Goal: Download file/media

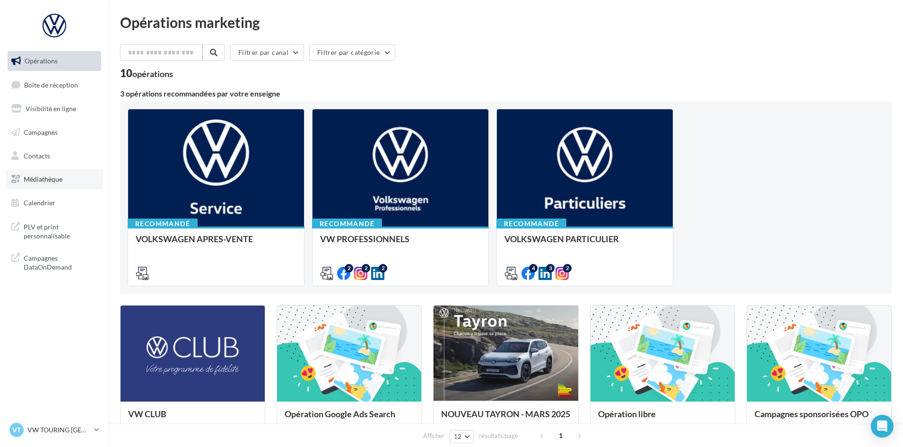
click at [55, 179] on span "Médiathèque" at bounding box center [43, 179] width 39 height 8
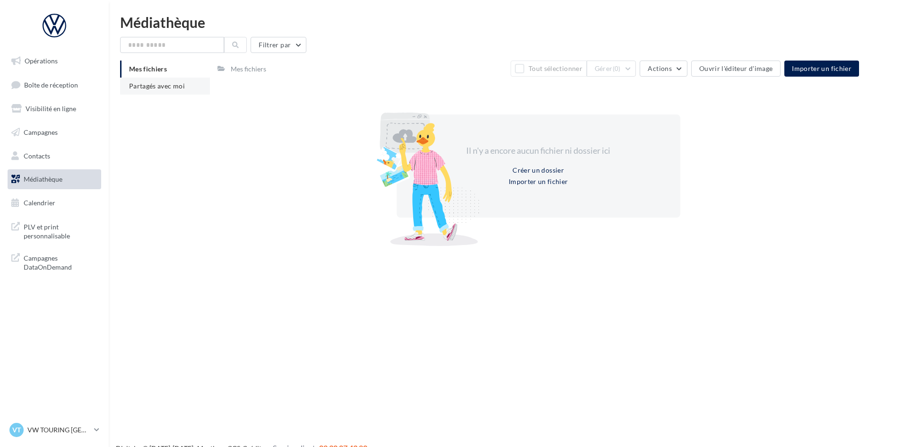
click at [168, 86] on span "Partagés avec moi" at bounding box center [157, 86] width 56 height 8
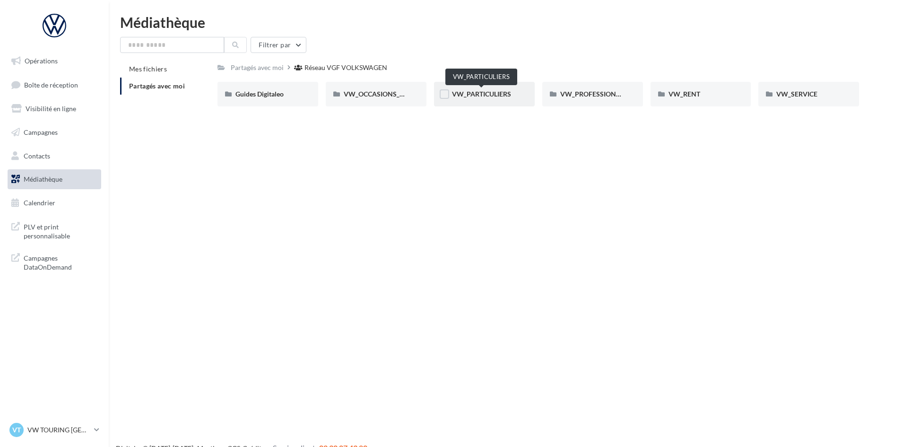
click at [503, 94] on span "VW_PARTICULIERS" at bounding box center [481, 94] width 59 height 8
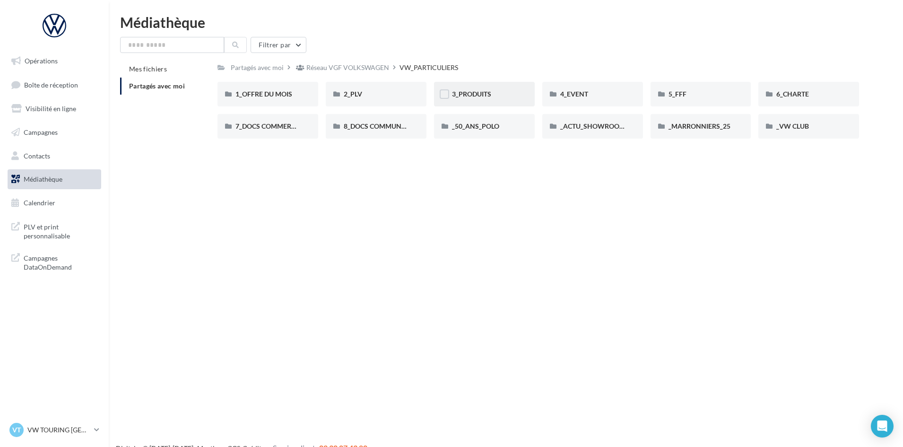
click at [495, 95] on div "3_PRODUITS" at bounding box center [484, 93] width 65 height 9
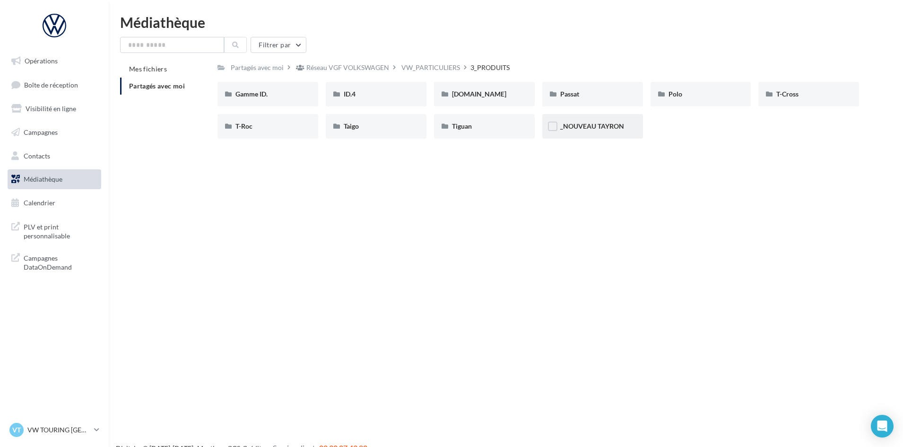
click at [590, 120] on div "_NOUVEAU TAYRON" at bounding box center [593, 126] width 101 height 25
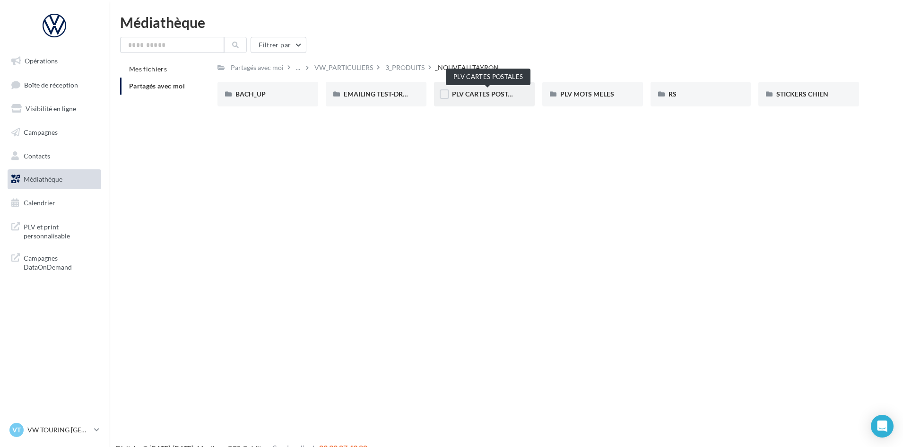
click at [496, 93] on span "PLV CARTES POSTALES" at bounding box center [487, 94] width 71 height 8
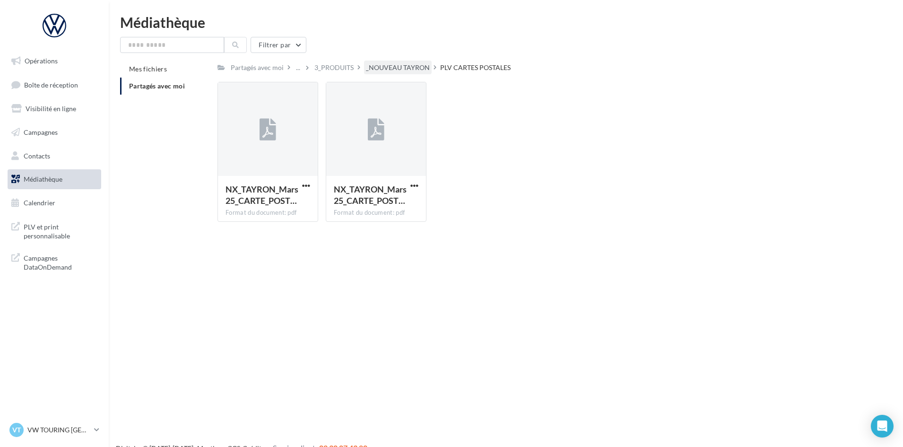
click at [405, 63] on div "_NOUVEAU TAYRON" at bounding box center [398, 67] width 64 height 9
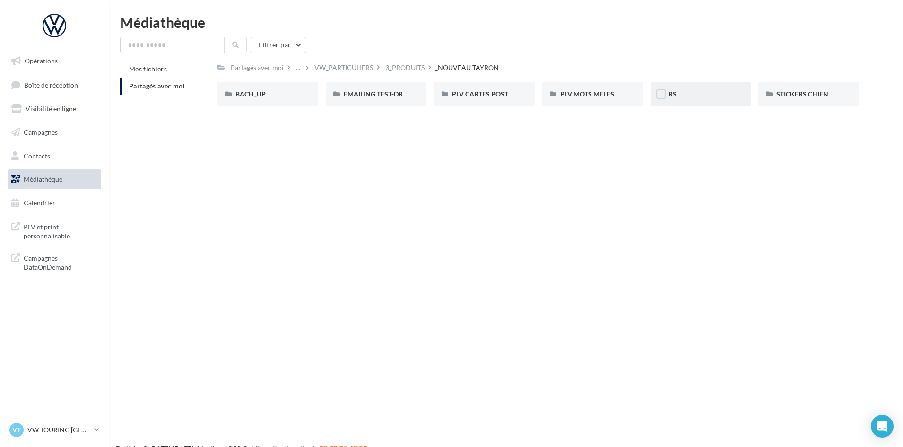
click at [688, 94] on div "RS" at bounding box center [701, 93] width 65 height 9
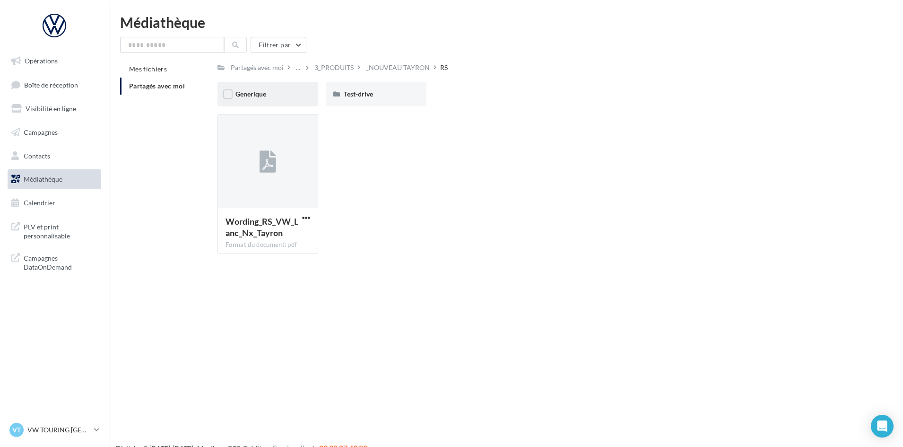
click at [285, 89] on div "Generique" at bounding box center [268, 93] width 65 height 9
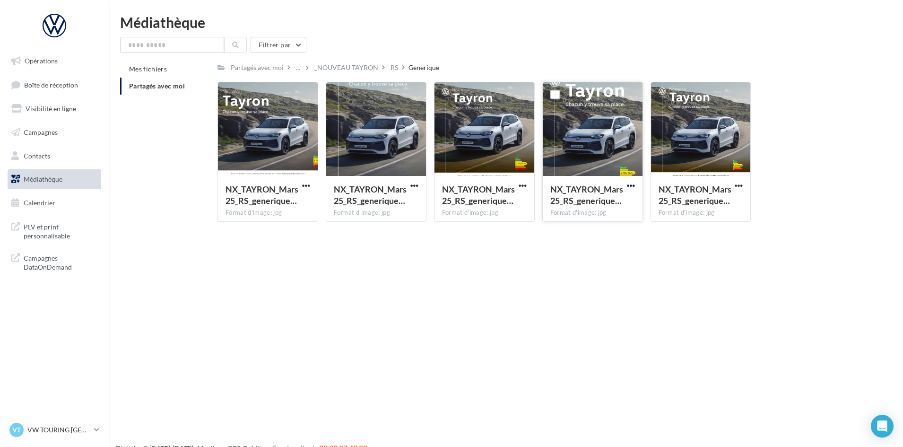
click at [632, 187] on span "button" at bounding box center [631, 186] width 8 height 8
click at [607, 202] on button "Télécharger" at bounding box center [590, 204] width 95 height 25
click at [394, 64] on div "RS" at bounding box center [395, 67] width 8 height 9
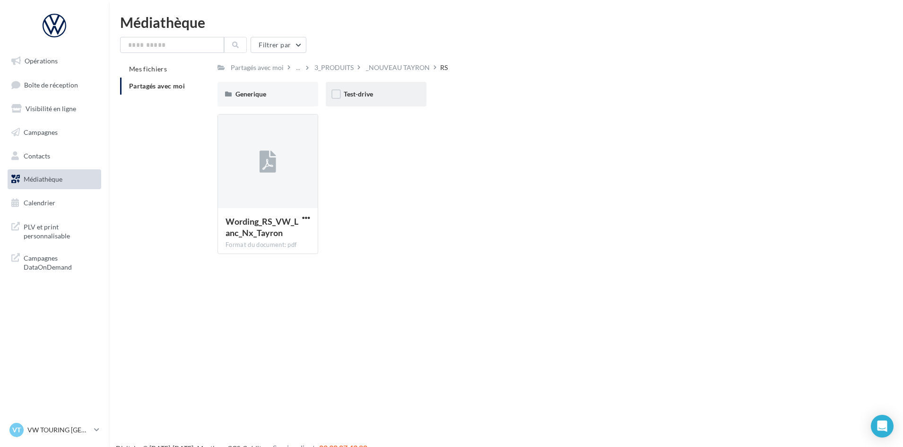
click at [368, 88] on div "Test-drive" at bounding box center [376, 94] width 101 height 25
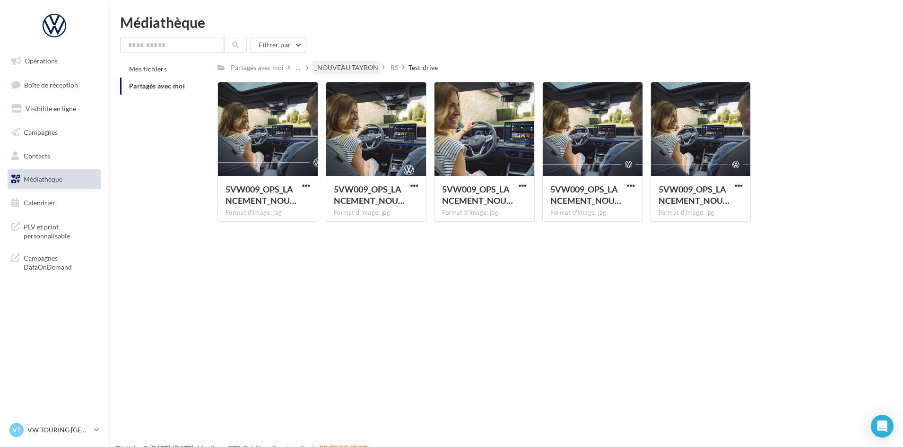
click at [360, 70] on div "_NOUVEAU TAYRON" at bounding box center [347, 67] width 64 height 9
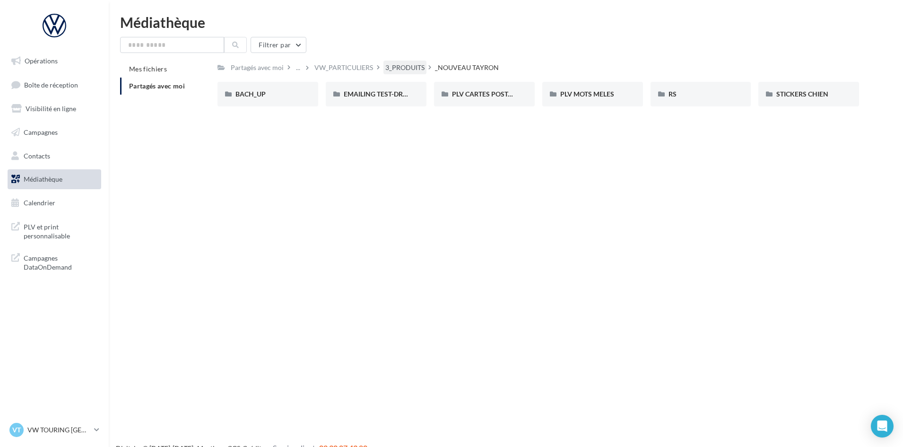
click at [421, 68] on div "3_PRODUITS" at bounding box center [405, 67] width 39 height 9
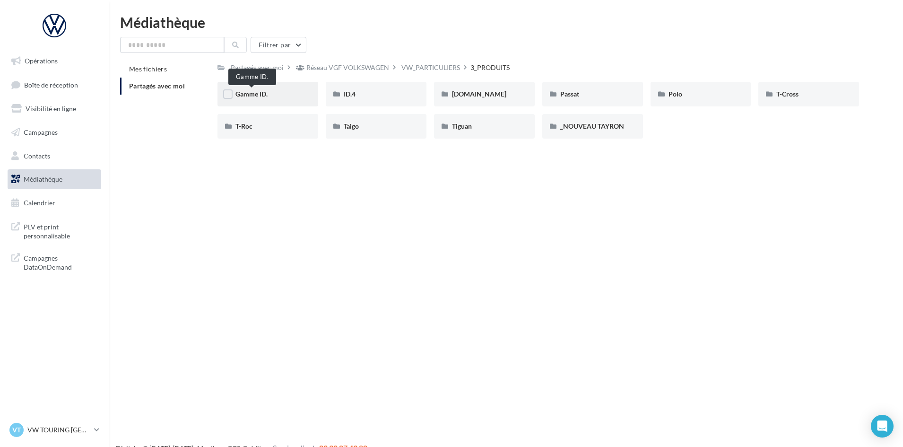
click at [263, 94] on span "Gamme ID." at bounding box center [252, 94] width 32 height 8
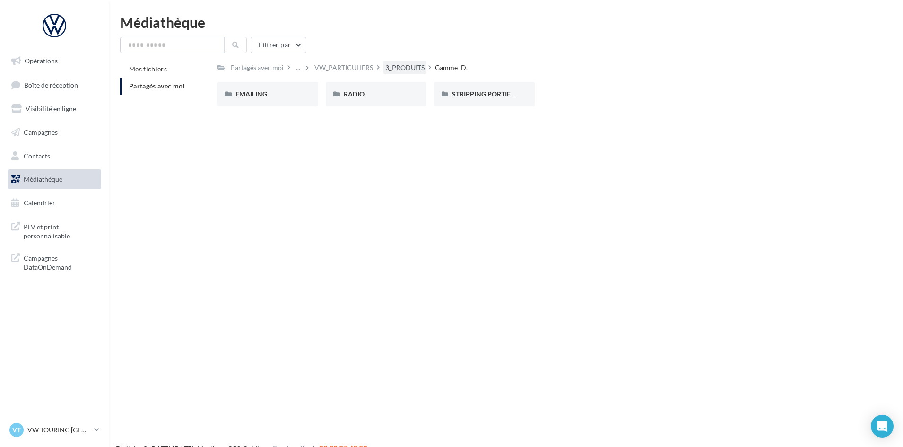
click at [403, 63] on div "3_PRODUITS" at bounding box center [405, 67] width 39 height 9
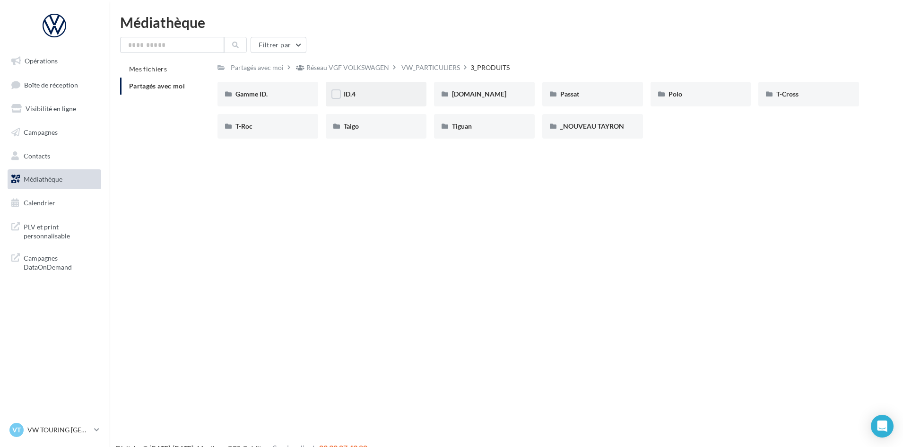
click at [391, 90] on div "ID.4" at bounding box center [376, 93] width 65 height 9
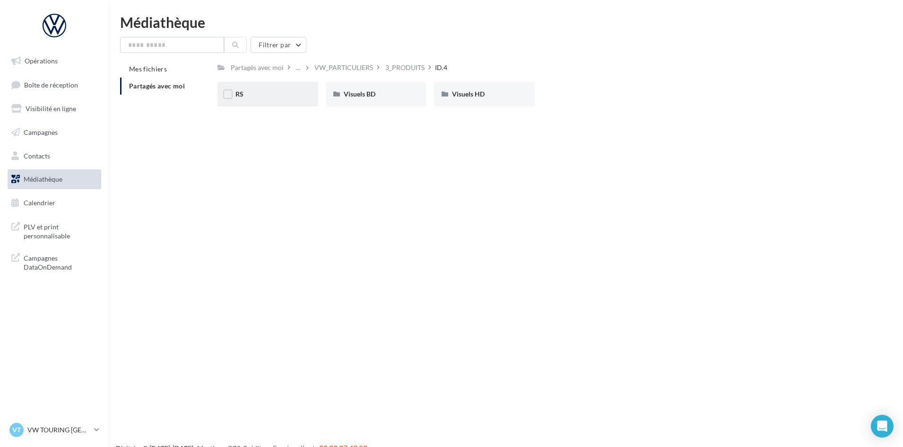
click at [293, 97] on div "RS" at bounding box center [268, 93] width 65 height 9
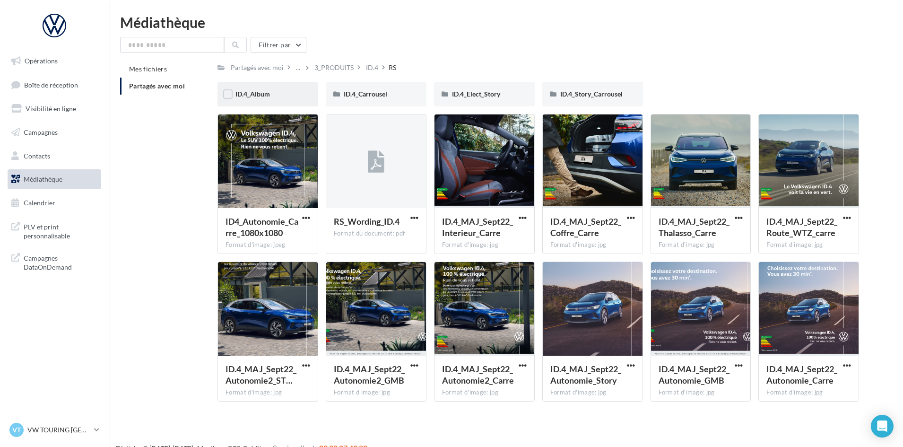
click at [292, 88] on div "ID.4_Album" at bounding box center [268, 94] width 101 height 25
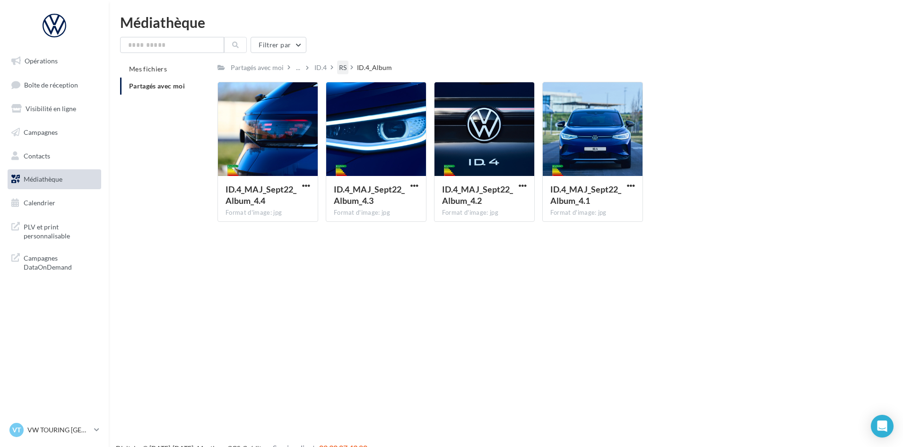
click at [340, 66] on div "RS" at bounding box center [343, 67] width 8 height 9
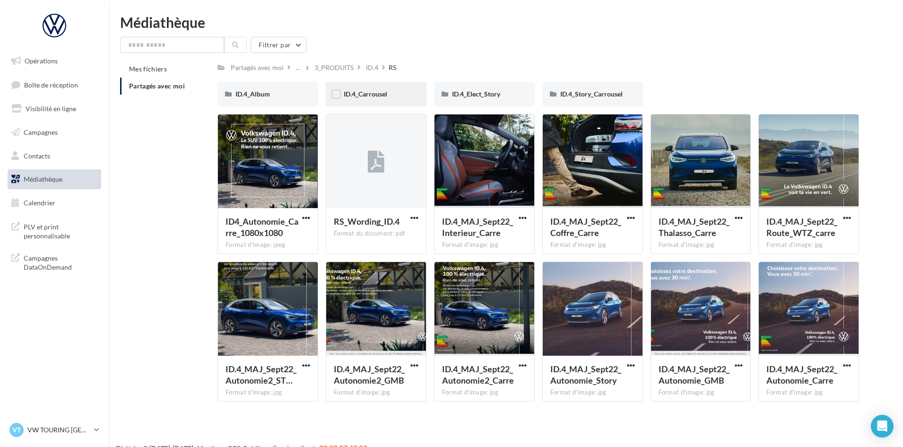
click at [377, 101] on div "ID.4_Carrousel" at bounding box center [376, 94] width 101 height 25
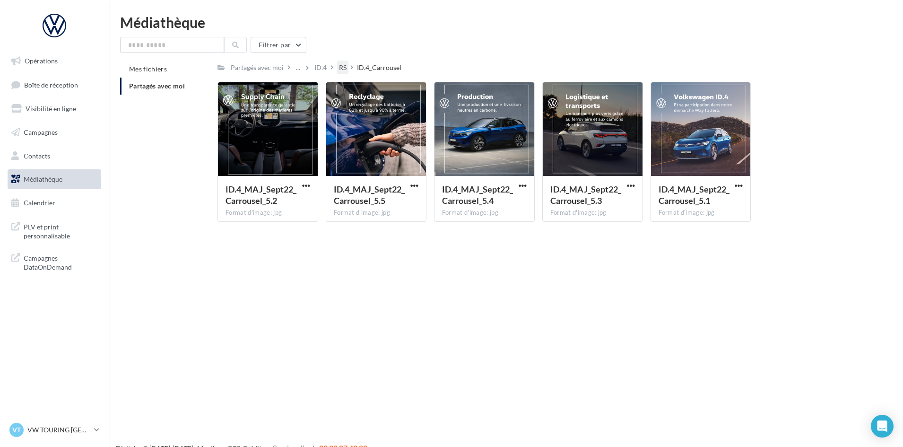
click at [342, 69] on div "RS" at bounding box center [343, 67] width 8 height 9
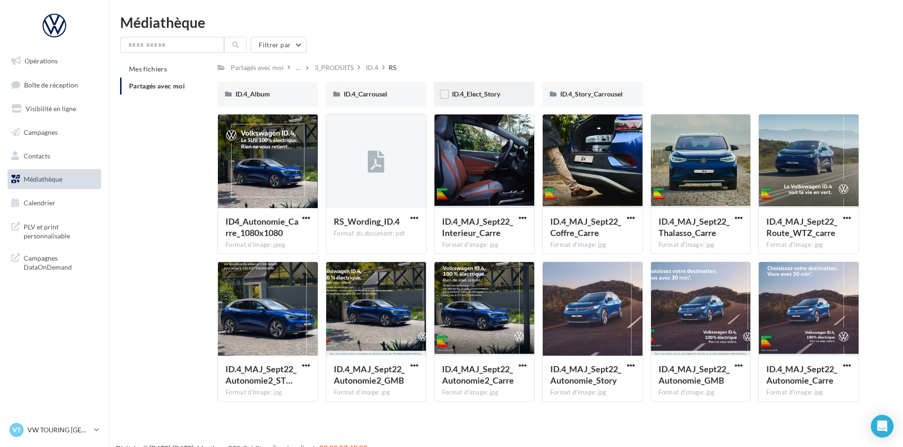
click at [508, 95] on div "ID.4_Elect_Story" at bounding box center [484, 93] width 65 height 9
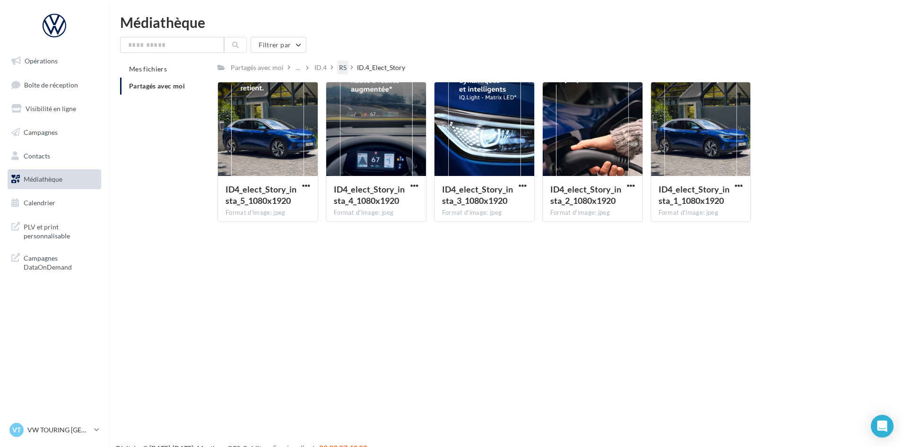
click at [341, 67] on div "RS" at bounding box center [343, 67] width 8 height 9
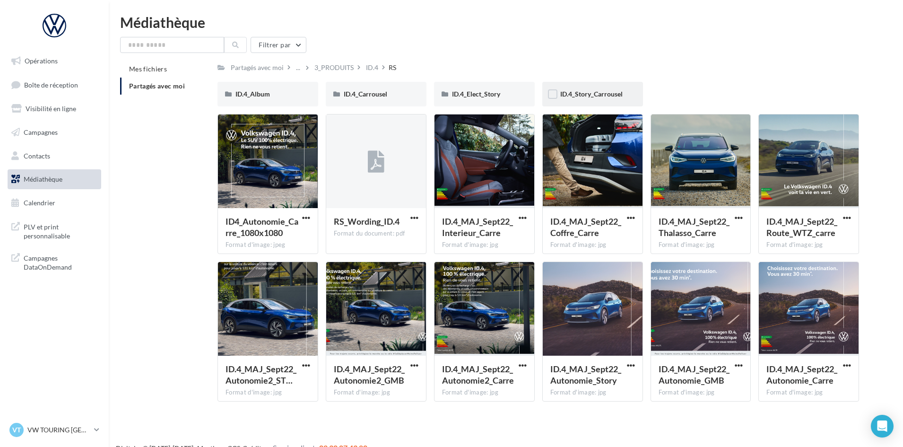
click at [591, 87] on div "ID.4_Story_Carrousel" at bounding box center [593, 94] width 101 height 25
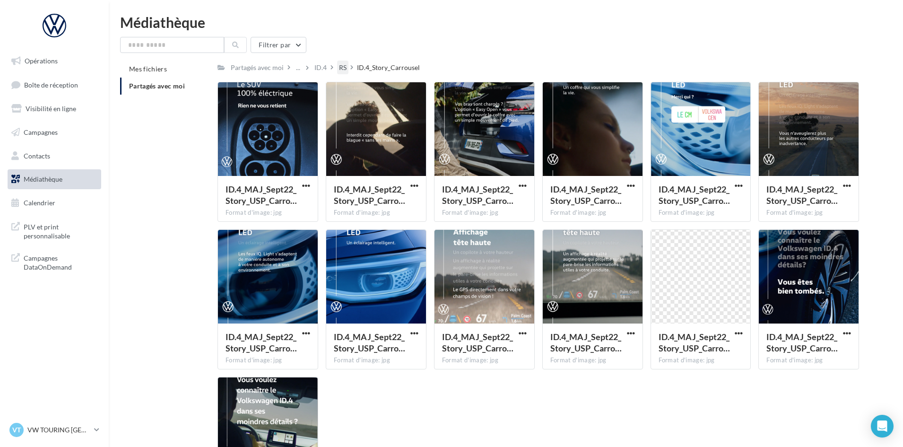
click at [343, 68] on div "RS" at bounding box center [343, 67] width 8 height 9
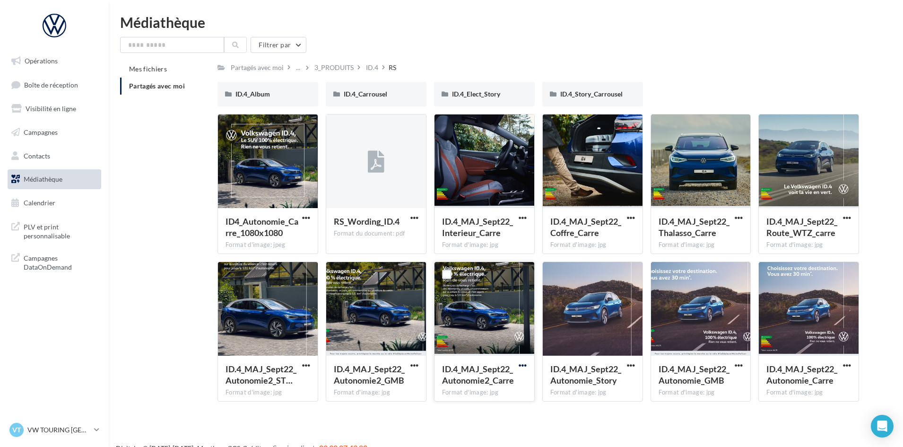
click at [524, 362] on span "button" at bounding box center [523, 365] width 8 height 8
click at [491, 388] on button "Télécharger" at bounding box center [481, 384] width 95 height 25
click at [372, 68] on div "ID.4" at bounding box center [372, 67] width 12 height 9
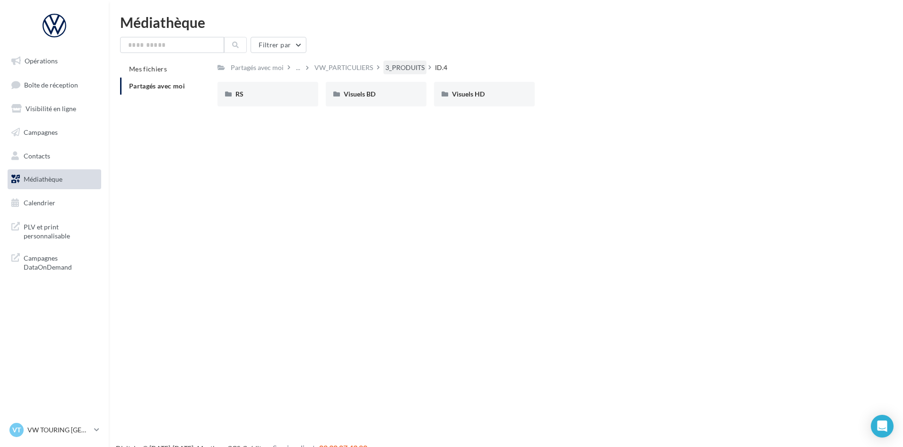
click at [409, 62] on div "3_PRODUITS" at bounding box center [405, 68] width 43 height 14
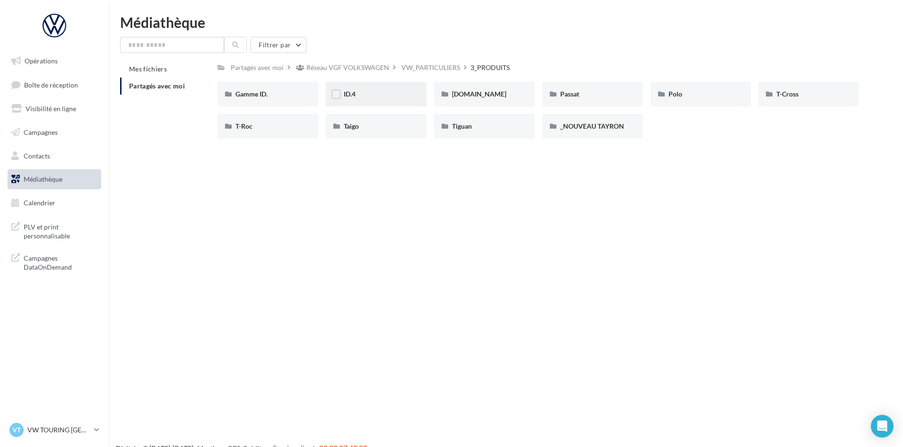
click at [358, 98] on div "ID.4" at bounding box center [376, 93] width 65 height 9
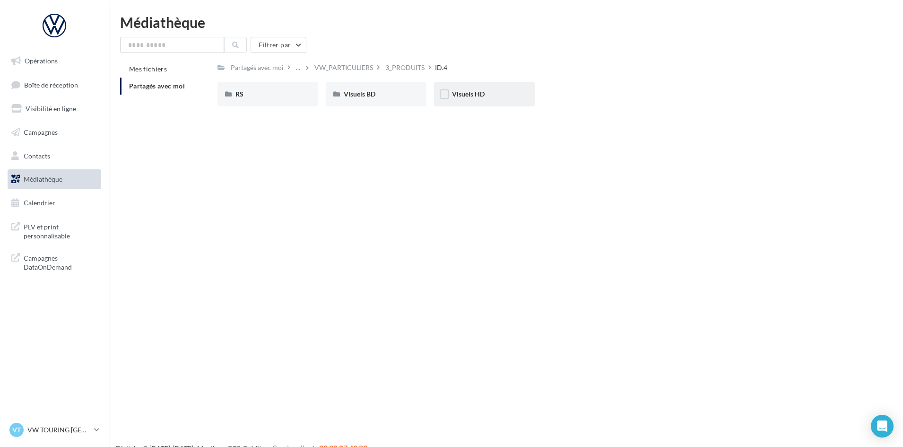
click at [474, 96] on span "Visuels HD" at bounding box center [468, 94] width 33 height 8
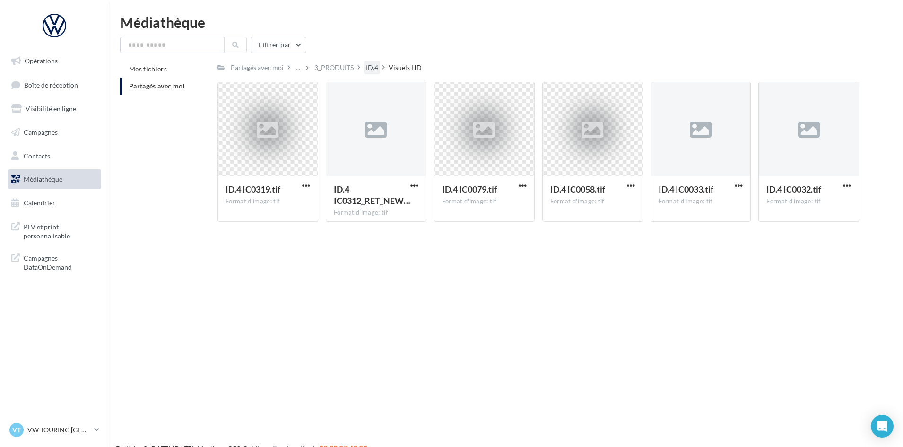
click at [368, 65] on div "ID.4" at bounding box center [372, 67] width 12 height 9
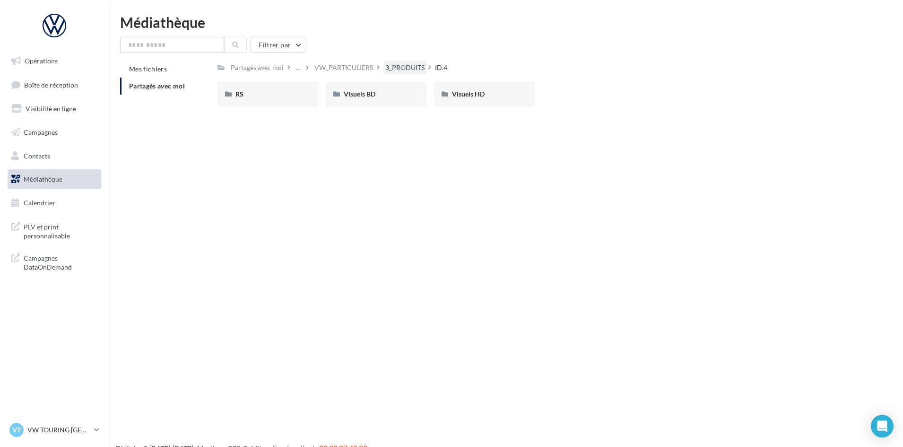
click at [412, 63] on div "3_PRODUITS" at bounding box center [405, 67] width 39 height 9
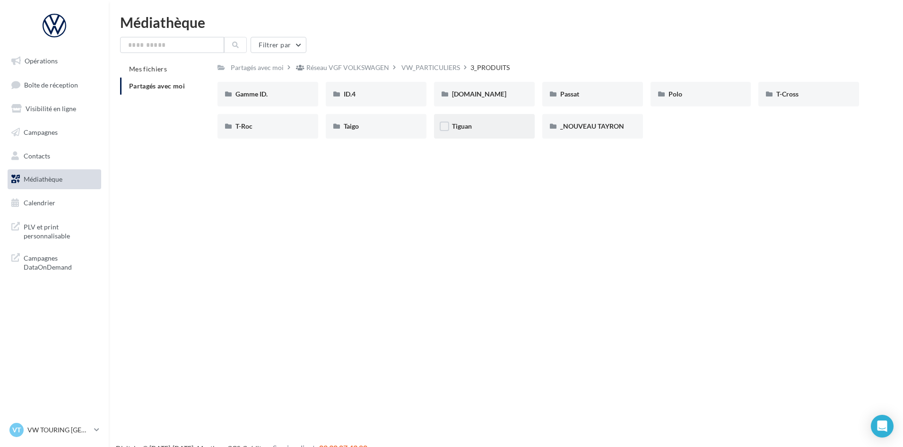
click at [480, 130] on div "Tiguan" at bounding box center [484, 126] width 65 height 9
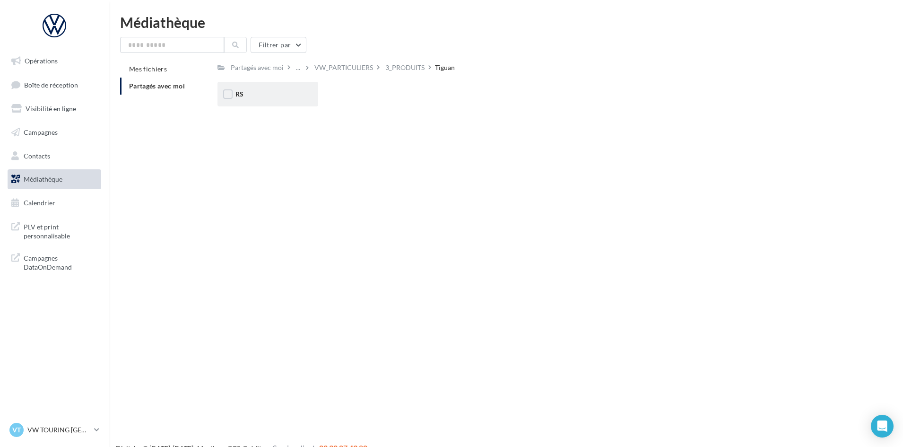
click at [261, 96] on div "RS" at bounding box center [268, 93] width 65 height 9
click at [266, 94] on div "Ecran" at bounding box center [268, 93] width 65 height 9
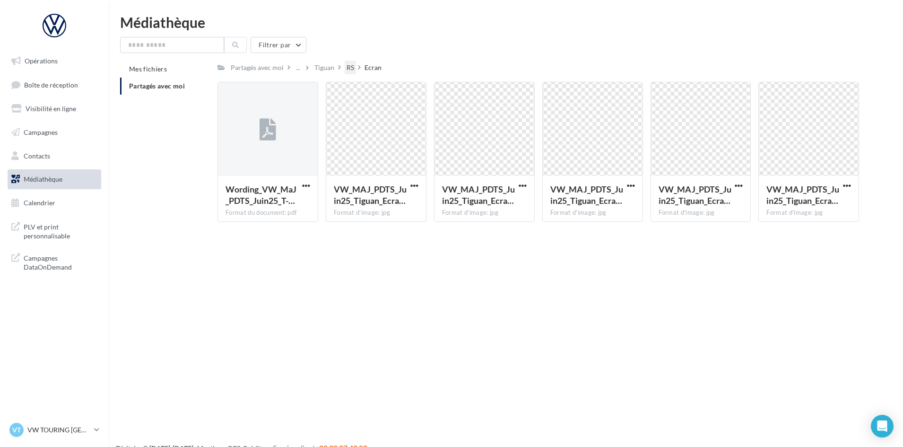
click at [355, 67] on div "RS" at bounding box center [350, 68] width 11 height 14
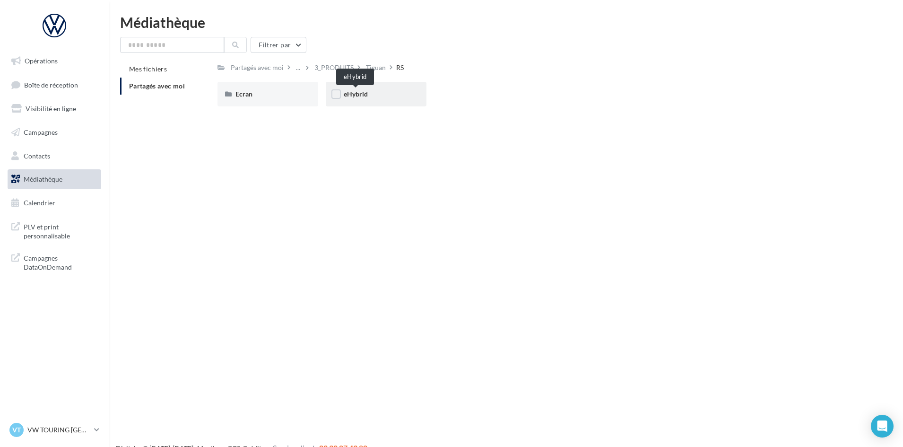
click at [364, 92] on span "eHybrid" at bounding box center [356, 94] width 24 height 8
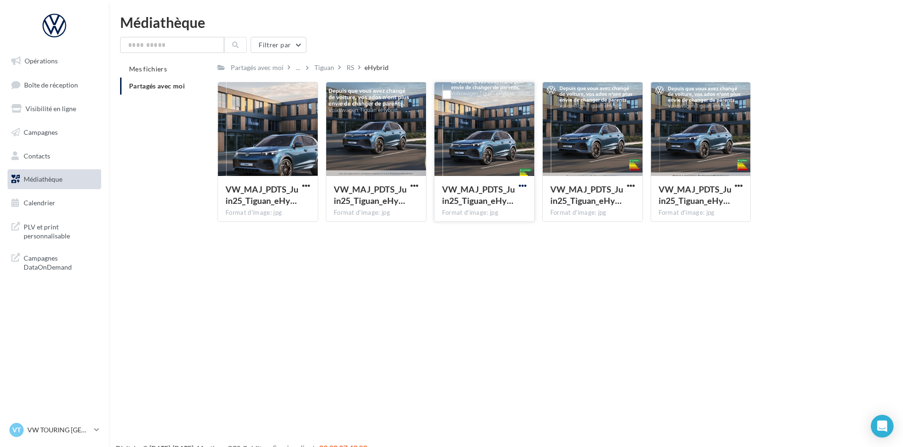
click at [521, 186] on span "button" at bounding box center [523, 186] width 8 height 8
click at [508, 204] on button "Télécharger" at bounding box center [481, 204] width 95 height 25
click at [73, 430] on p "VW TOURING [GEOGRAPHIC_DATA]" at bounding box center [58, 429] width 63 height 9
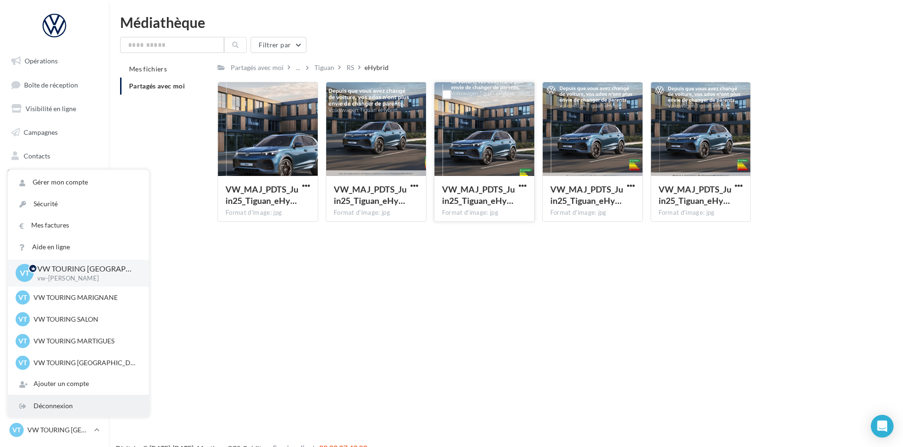
click at [72, 399] on div "Déconnexion" at bounding box center [78, 405] width 141 height 21
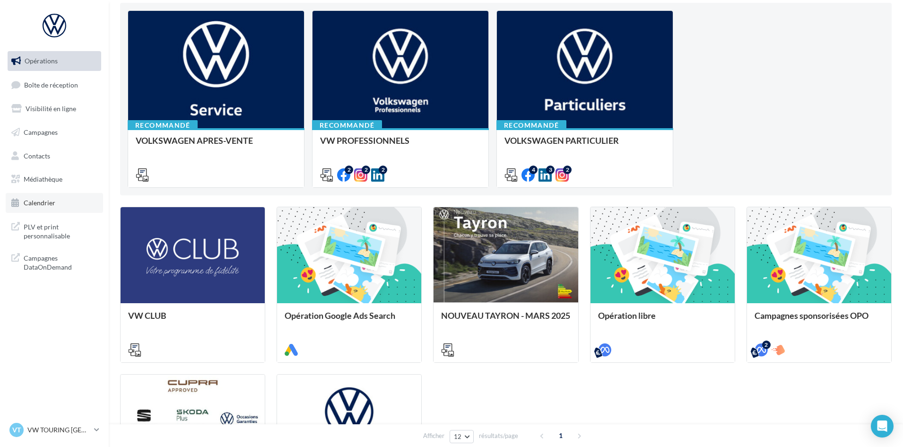
scroll to position [95, 0]
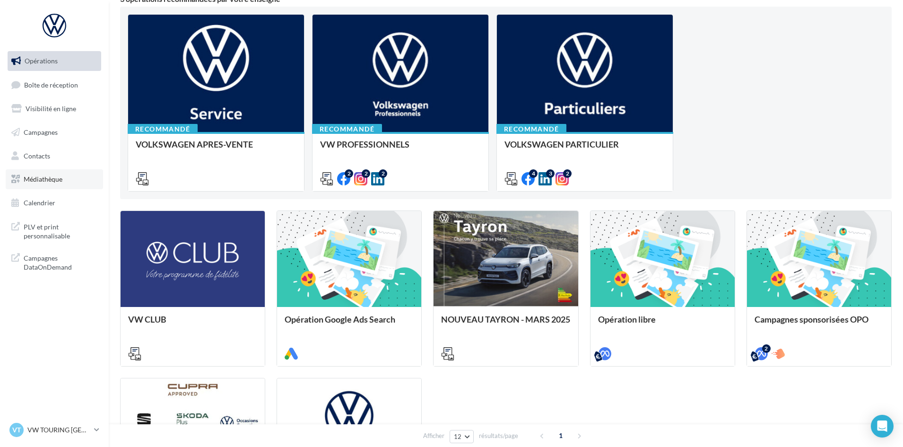
click at [64, 184] on link "Médiathèque" at bounding box center [54, 179] width 97 height 20
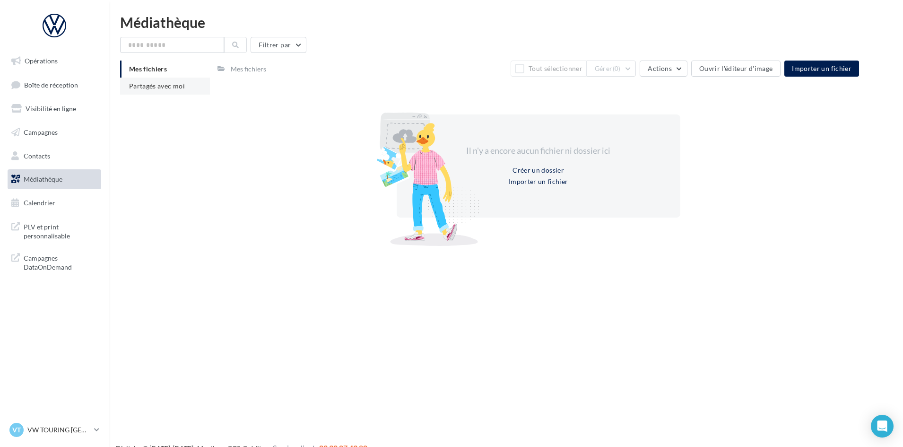
click at [135, 94] on li "Partagés avec moi" at bounding box center [165, 86] width 90 height 17
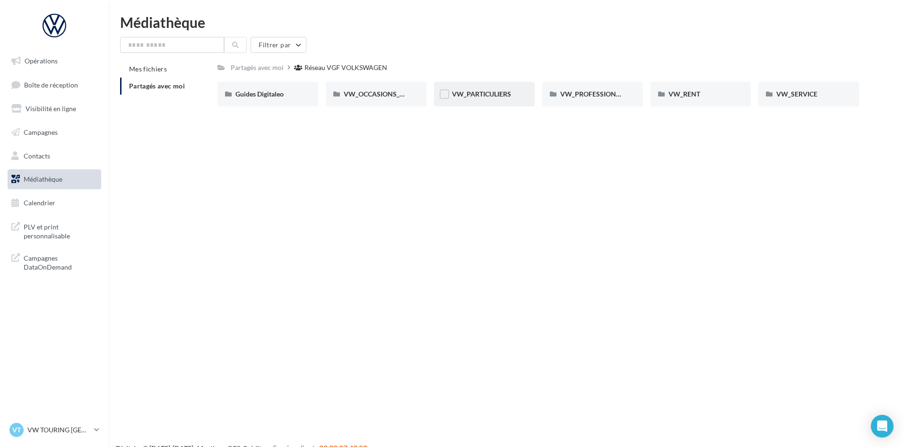
click at [505, 89] on div "VW_PARTICULIERS" at bounding box center [484, 93] width 65 height 9
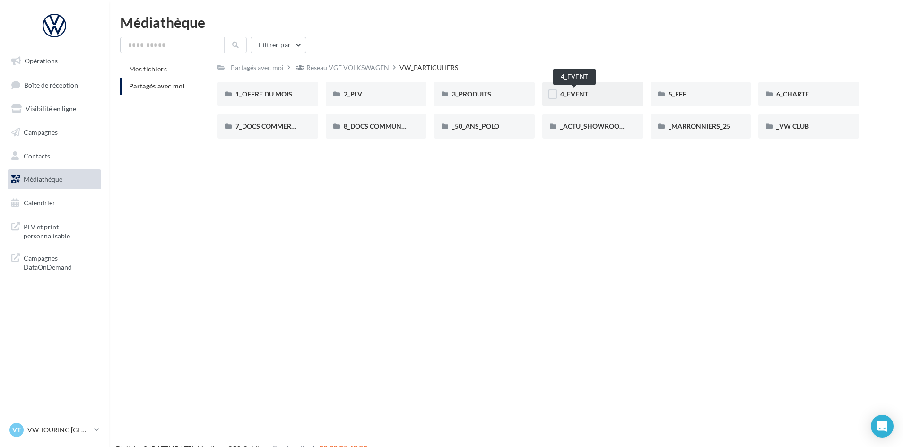
click at [580, 92] on span "4_EVENT" at bounding box center [575, 94] width 28 height 8
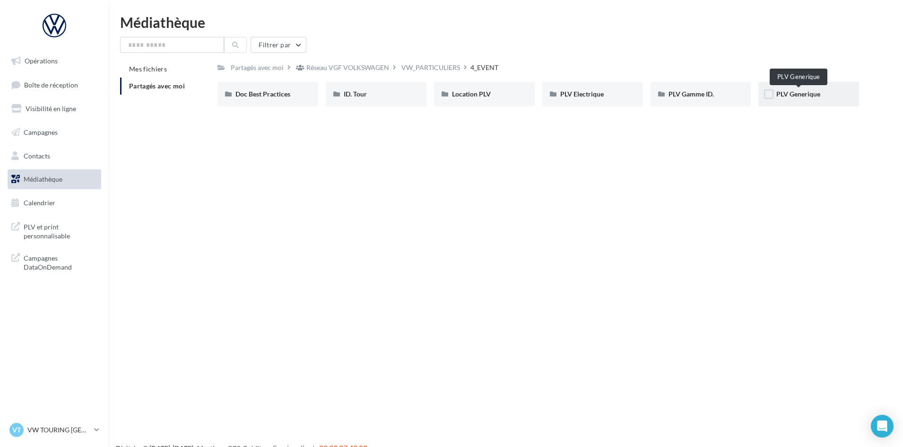
click at [799, 97] on span "PLV Generique" at bounding box center [799, 94] width 44 height 8
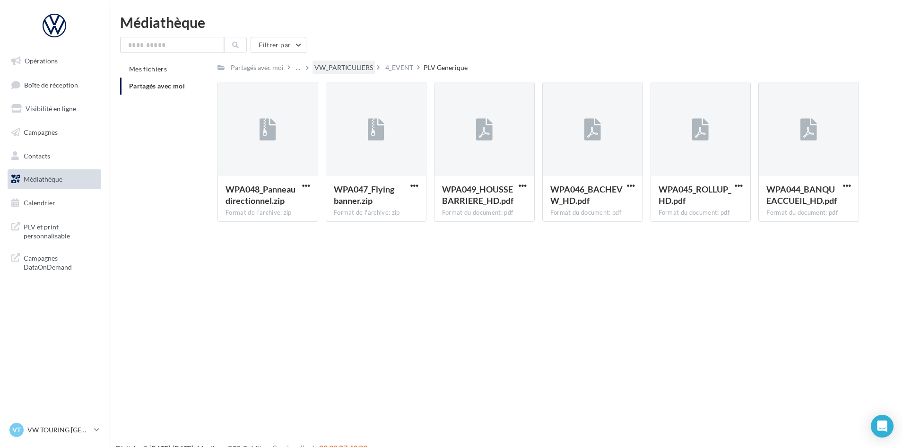
click at [344, 64] on div "VW_PARTICULIERS" at bounding box center [344, 67] width 59 height 9
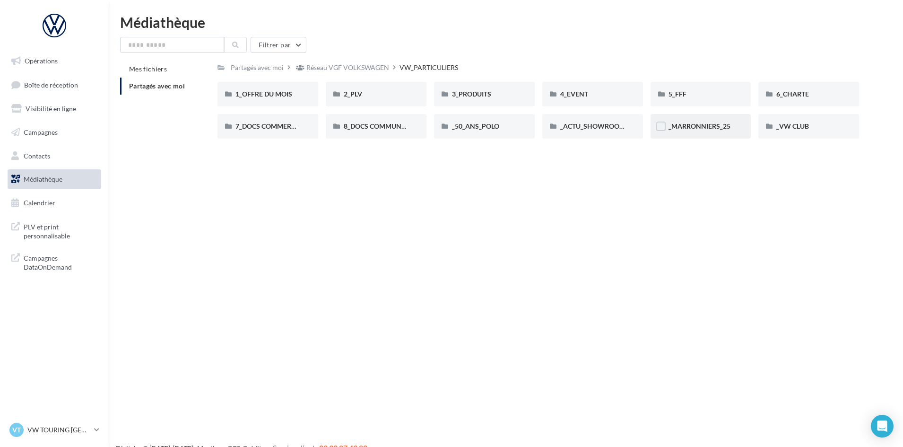
click at [731, 137] on div "_MARRONNIERS_25" at bounding box center [701, 126] width 101 height 25
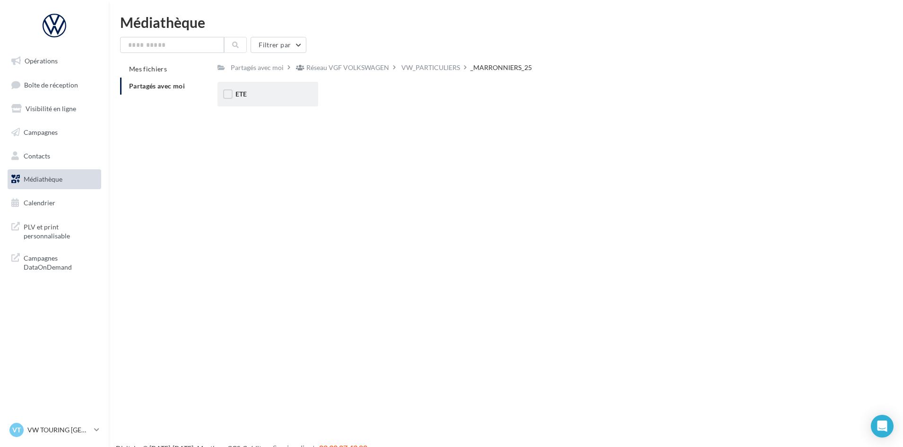
click at [298, 98] on div "ETE" at bounding box center [268, 93] width 65 height 9
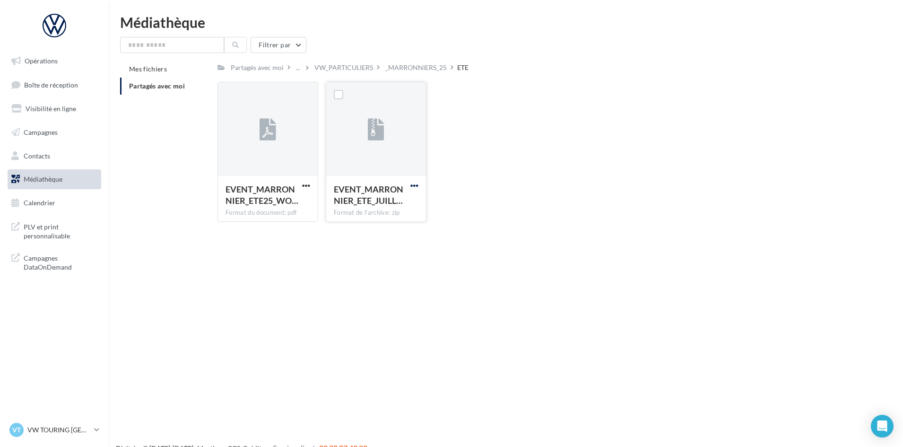
click at [412, 186] on span "button" at bounding box center [415, 186] width 8 height 8
click at [460, 145] on div "EVENT_MARRONNIER_ETE25_WO… Format du document: pdf EVENT_MARRONNIER_ETE25_WORDI…" at bounding box center [542, 156] width 649 height 148
click at [426, 70] on div "_MARRONNIERS_25" at bounding box center [416, 67] width 61 height 9
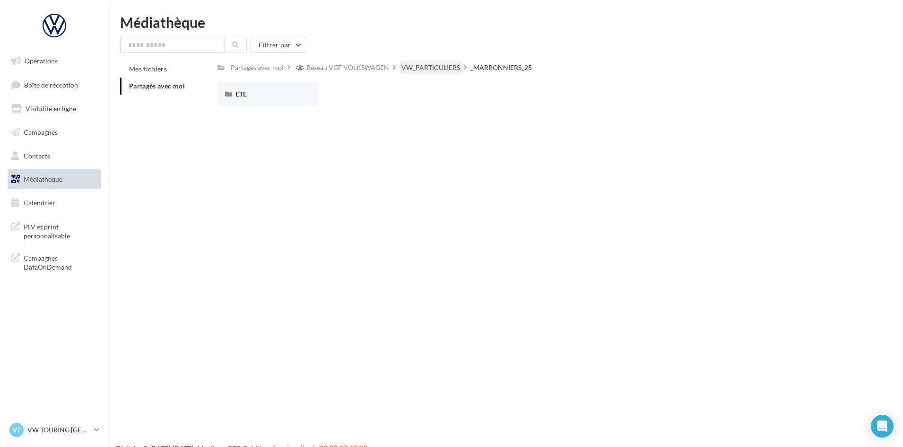
click at [430, 67] on div "VW_PARTICULIERS" at bounding box center [431, 67] width 59 height 9
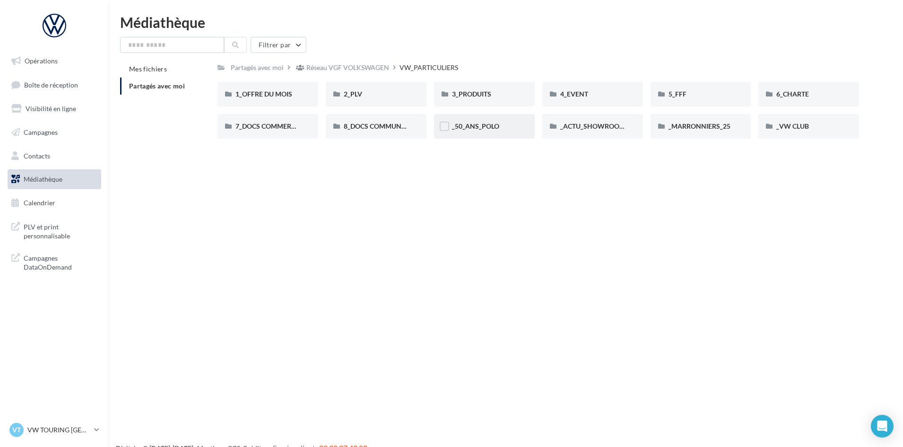
click at [500, 125] on div "_50_ANS_POLO" at bounding box center [484, 126] width 65 height 9
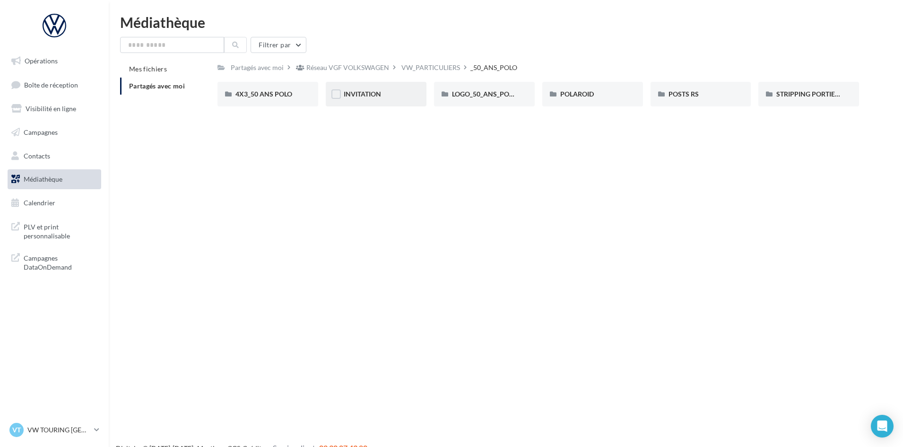
click at [397, 96] on div "INVITATION" at bounding box center [376, 93] width 65 height 9
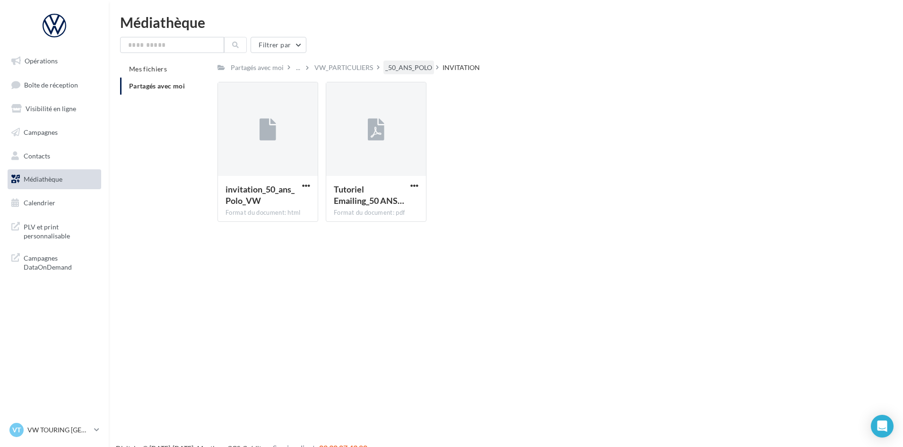
click at [402, 69] on div "_50_ANS_POLO" at bounding box center [409, 67] width 47 height 9
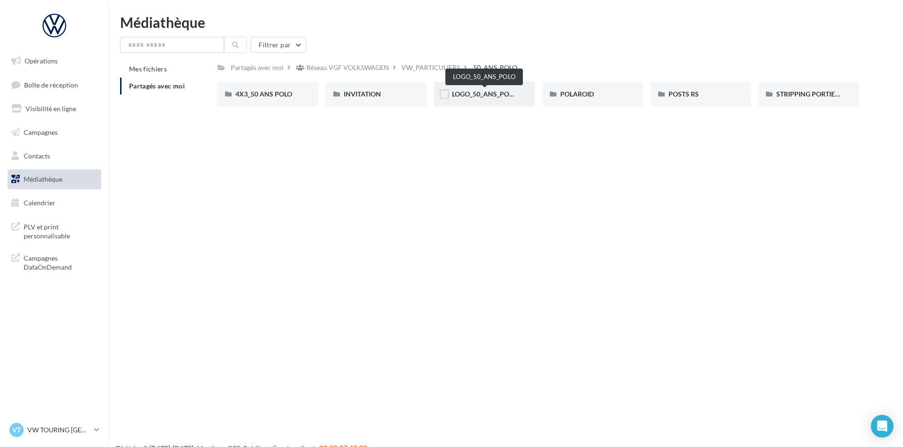
click at [482, 96] on span "LOGO_50_ANS_POLO" at bounding box center [484, 94] width 65 height 8
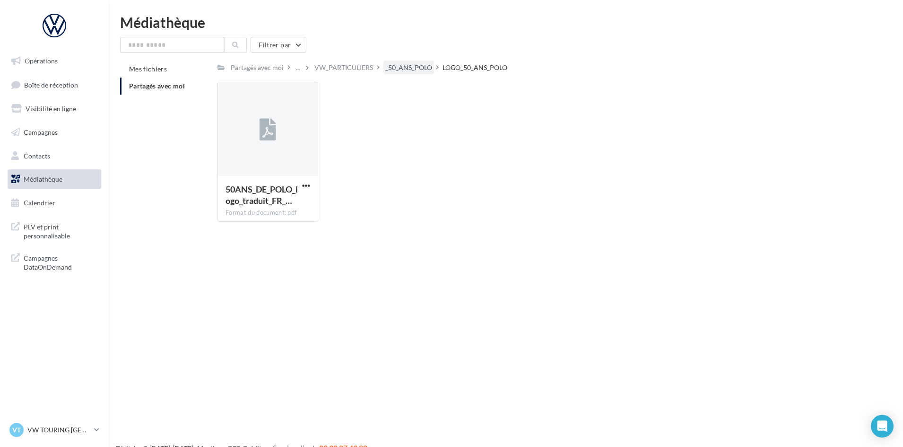
click at [427, 70] on div "_50_ANS_POLO" at bounding box center [409, 67] width 47 height 9
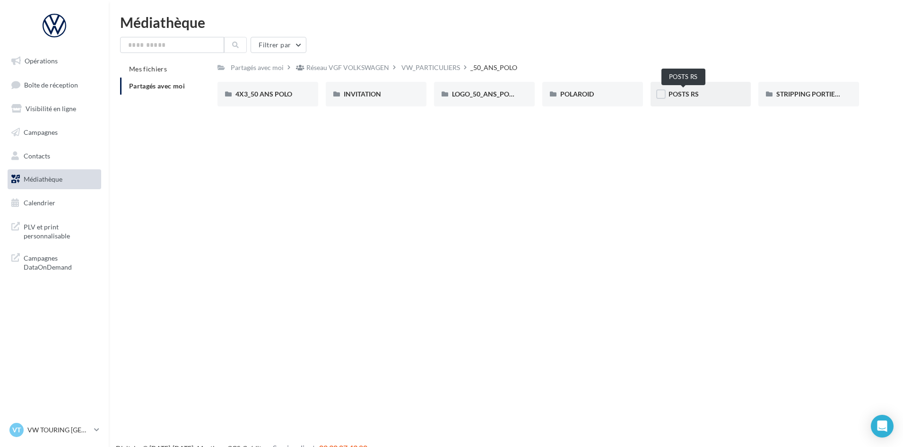
click at [686, 94] on span "POSTS RS" at bounding box center [684, 94] width 30 height 8
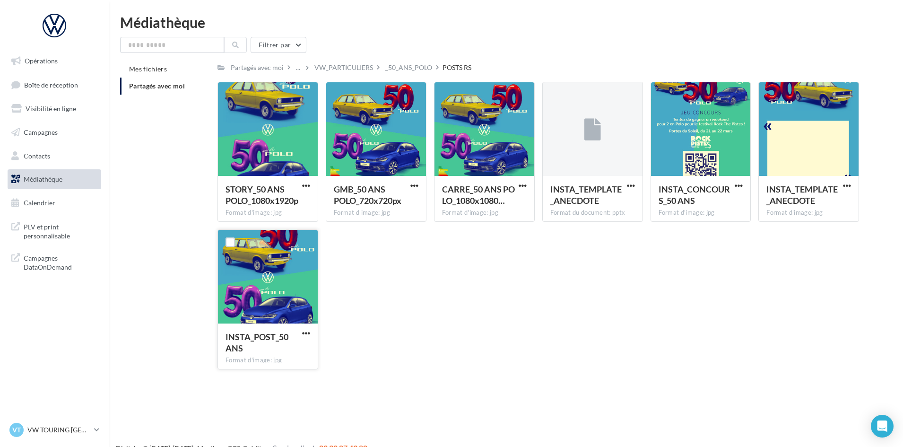
click at [311, 333] on button "button" at bounding box center [306, 333] width 12 height 9
click at [297, 342] on button "Télécharger" at bounding box center [265, 352] width 95 height 25
click at [411, 72] on div "_50_ANS_POLO" at bounding box center [409, 67] width 47 height 9
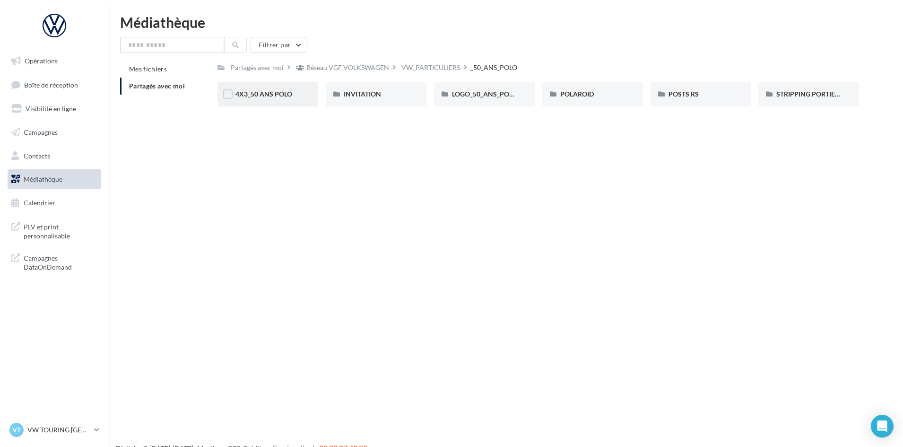
click at [281, 88] on div "4X3_50 ANS POLO" at bounding box center [268, 94] width 101 height 25
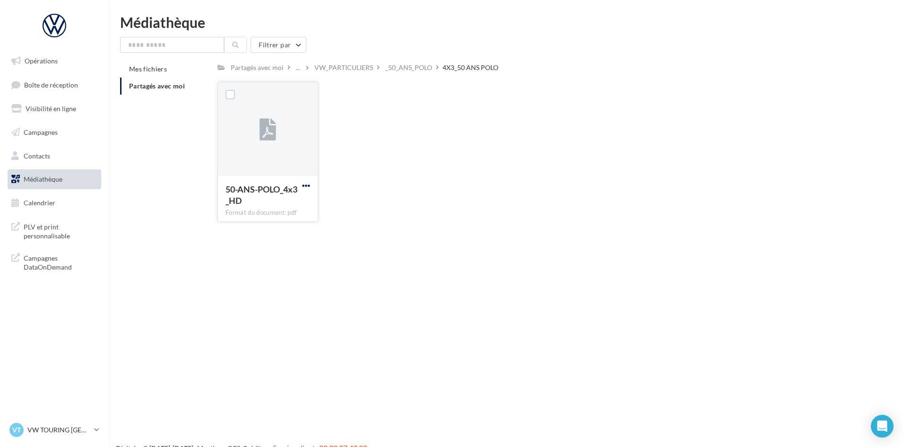
click at [308, 185] on span "button" at bounding box center [306, 186] width 8 height 8
click at [290, 201] on button "Télécharger" at bounding box center [265, 204] width 95 height 25
click at [340, 67] on div "VW_PARTICULIERS" at bounding box center [344, 67] width 59 height 9
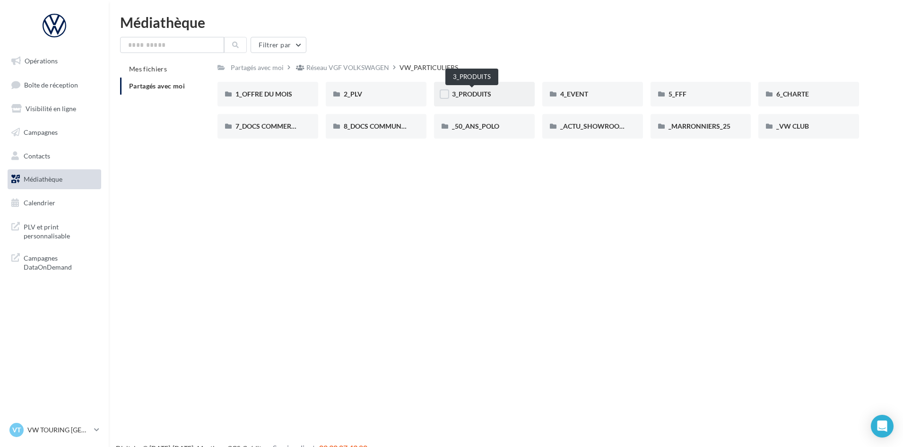
click at [478, 96] on span "3_PRODUITS" at bounding box center [471, 94] width 39 height 8
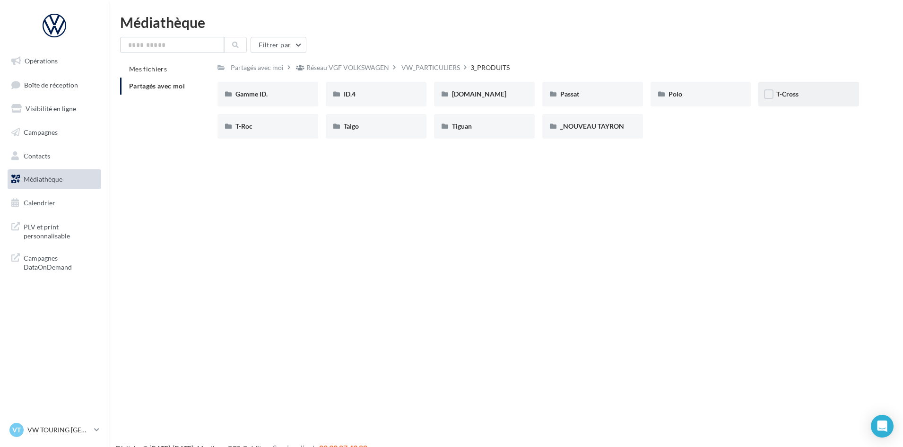
click at [803, 95] on div "T-Cross" at bounding box center [809, 93] width 65 height 9
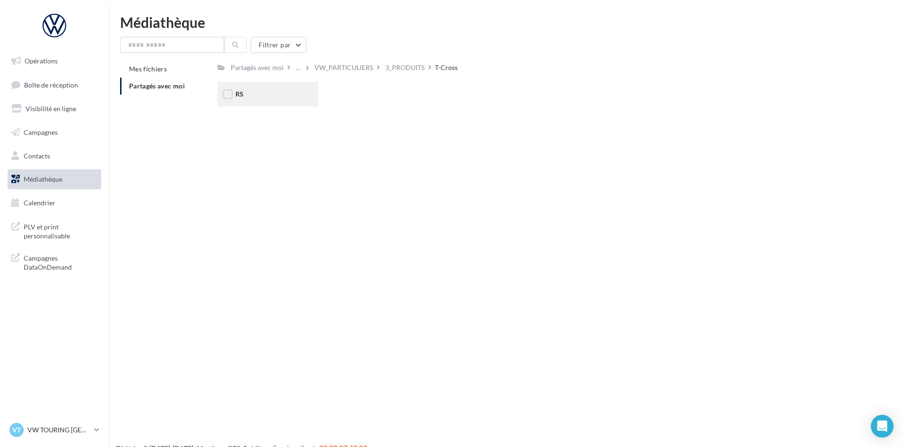
click at [269, 85] on div "RS" at bounding box center [268, 94] width 101 height 25
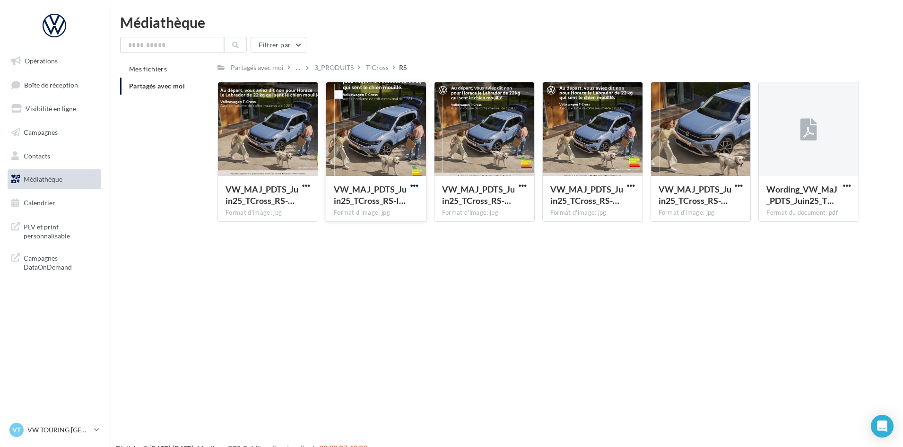
click at [411, 182] on span "button" at bounding box center [415, 186] width 8 height 8
click at [399, 200] on button "Télécharger" at bounding box center [373, 204] width 95 height 25
click at [339, 67] on div "3_PRODUITS" at bounding box center [334, 67] width 39 height 9
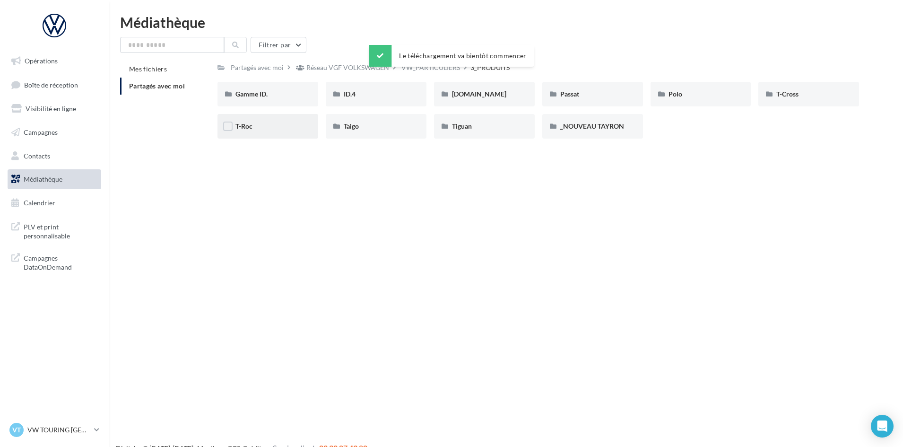
click at [270, 132] on div "T-Roc" at bounding box center [268, 126] width 101 height 25
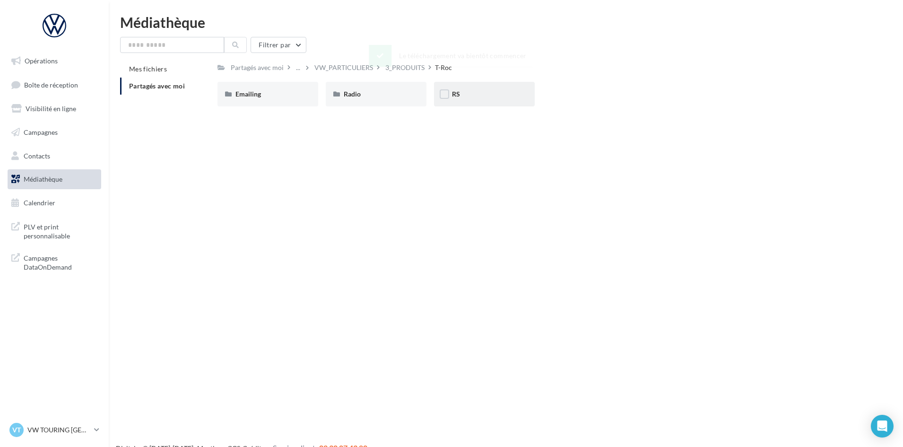
click at [500, 94] on div "RS" at bounding box center [484, 93] width 65 height 9
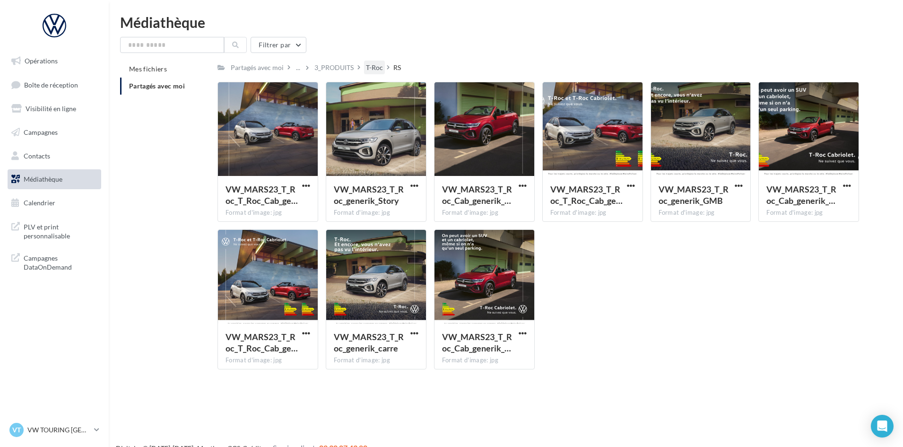
click at [375, 62] on div "T-Roc" at bounding box center [374, 68] width 21 height 14
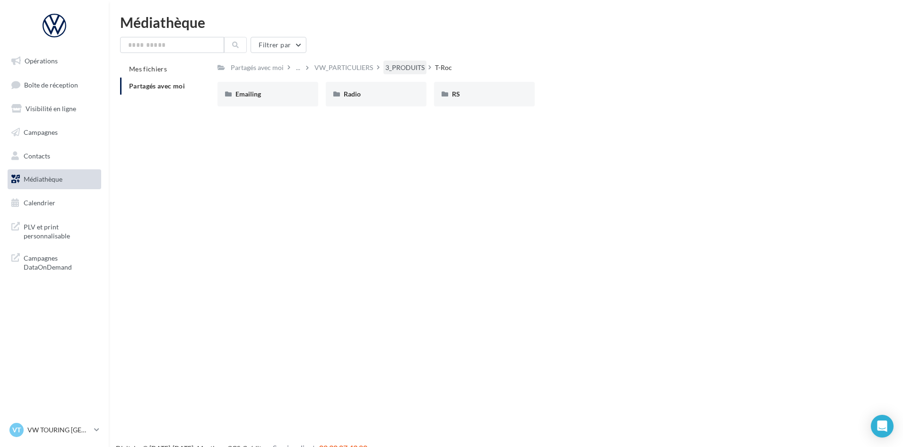
click at [407, 63] on div "3_PRODUITS" at bounding box center [405, 67] width 39 height 9
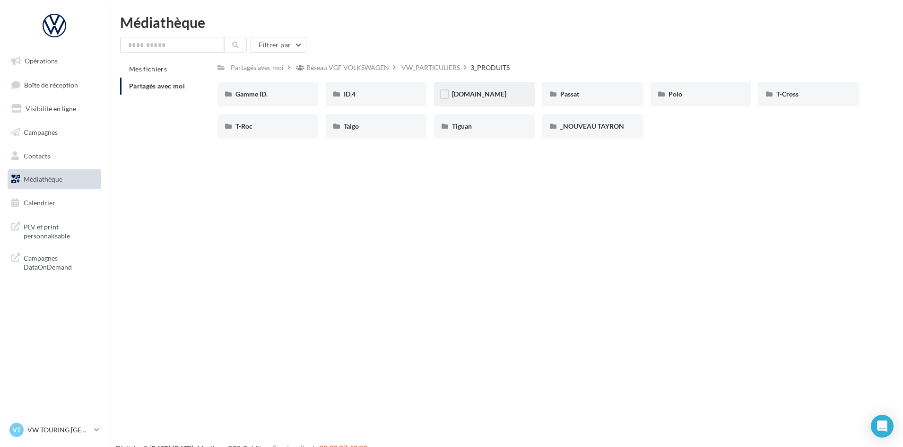
click at [494, 89] on div "ID.Buzz" at bounding box center [484, 93] width 65 height 9
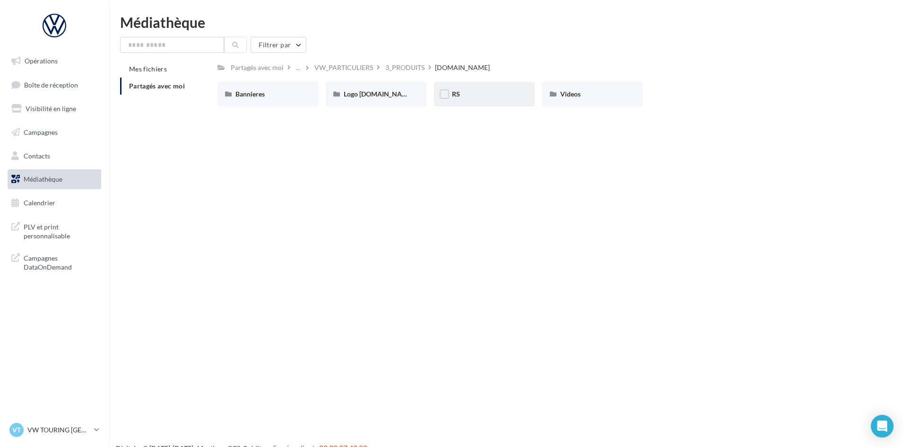
click at [493, 92] on div "RS" at bounding box center [484, 93] width 65 height 9
click at [279, 93] on div "Generique" at bounding box center [268, 93] width 65 height 9
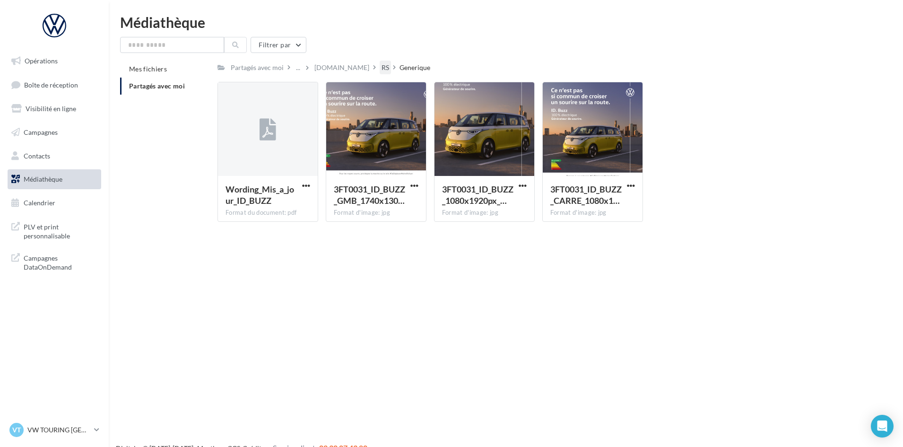
click at [380, 62] on div "RS" at bounding box center [385, 68] width 11 height 14
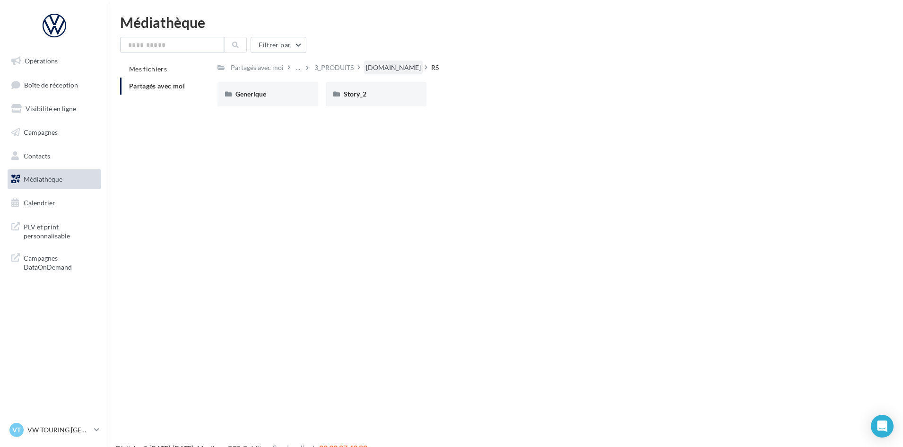
click at [378, 64] on div "ID.Buzz" at bounding box center [393, 67] width 55 height 9
click at [406, 66] on div "3_PRODUITS" at bounding box center [405, 67] width 39 height 9
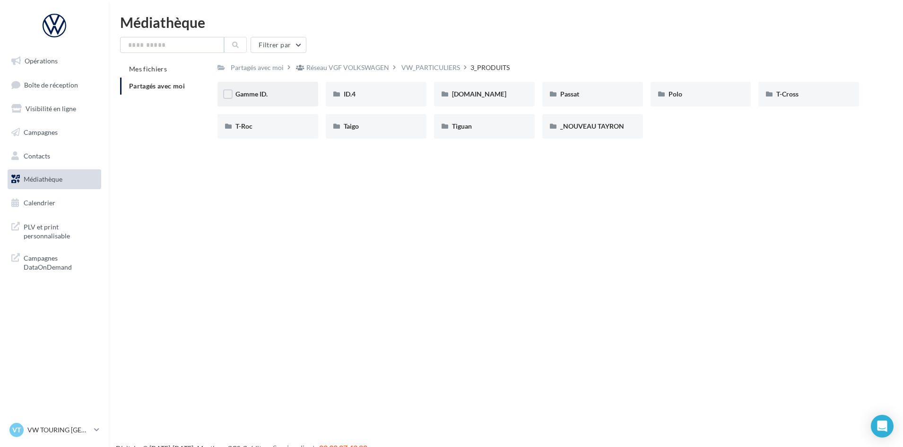
click at [300, 95] on div "Gamme ID." at bounding box center [268, 93] width 65 height 9
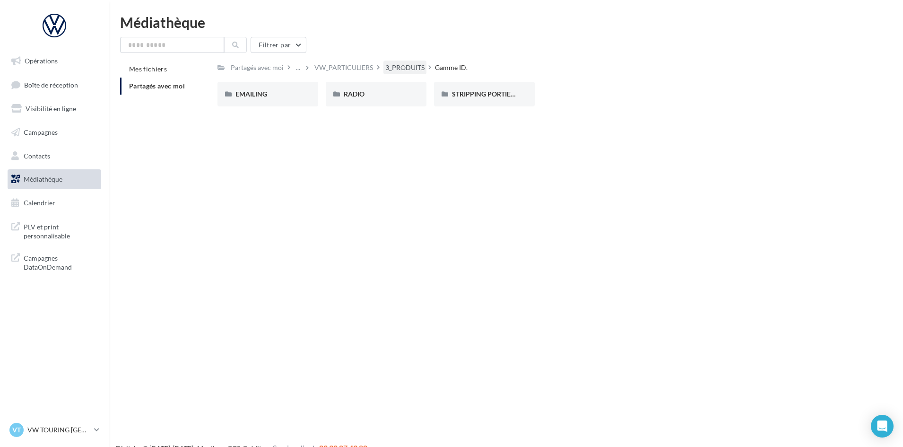
click at [418, 61] on div "3_PRODUITS" at bounding box center [405, 68] width 43 height 14
